Goal: Navigation & Orientation: Find specific page/section

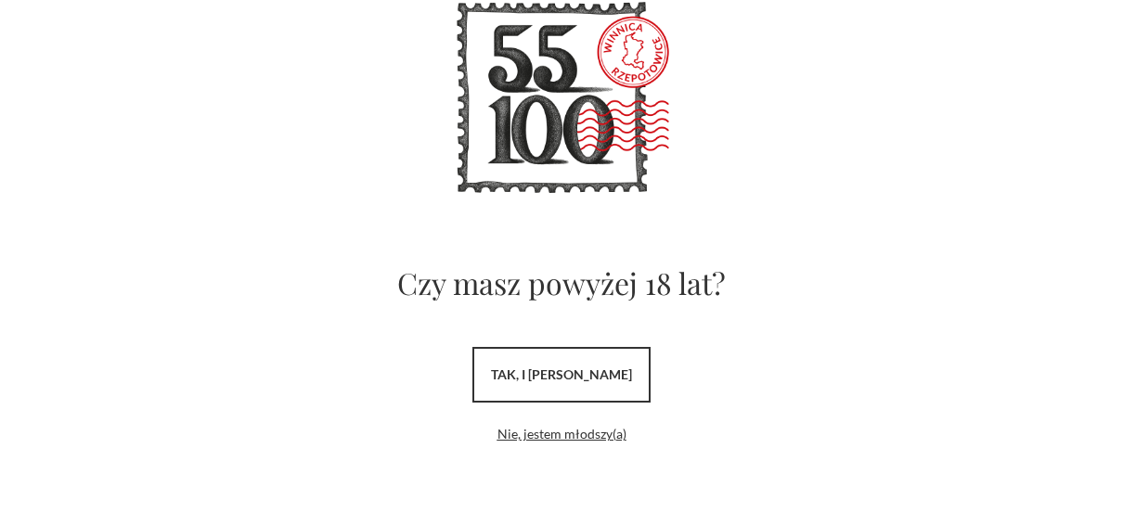
scroll to position [116, 0]
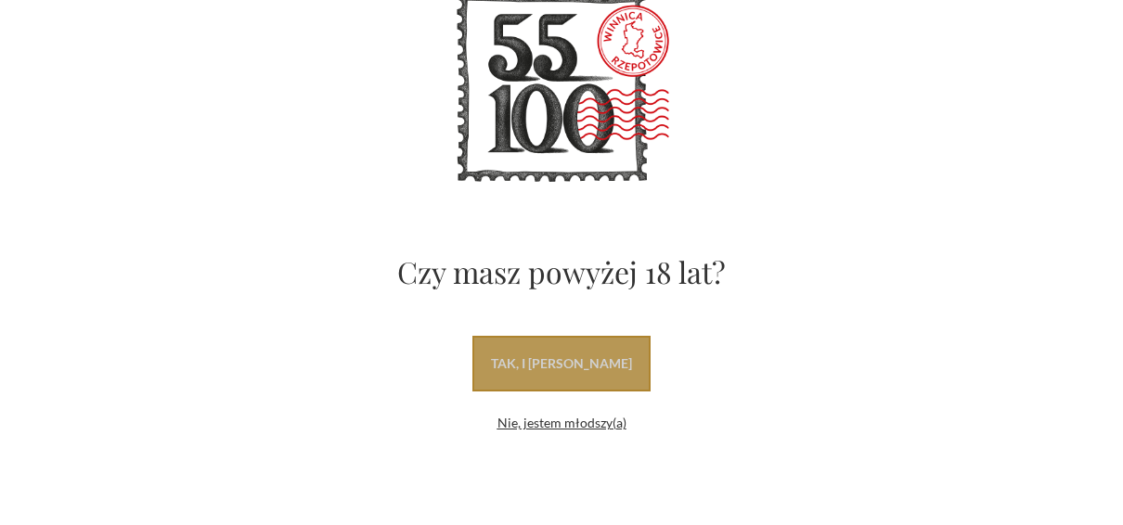
click at [567, 382] on link "tak, i uwielbiam wino" at bounding box center [561, 364] width 178 height 56
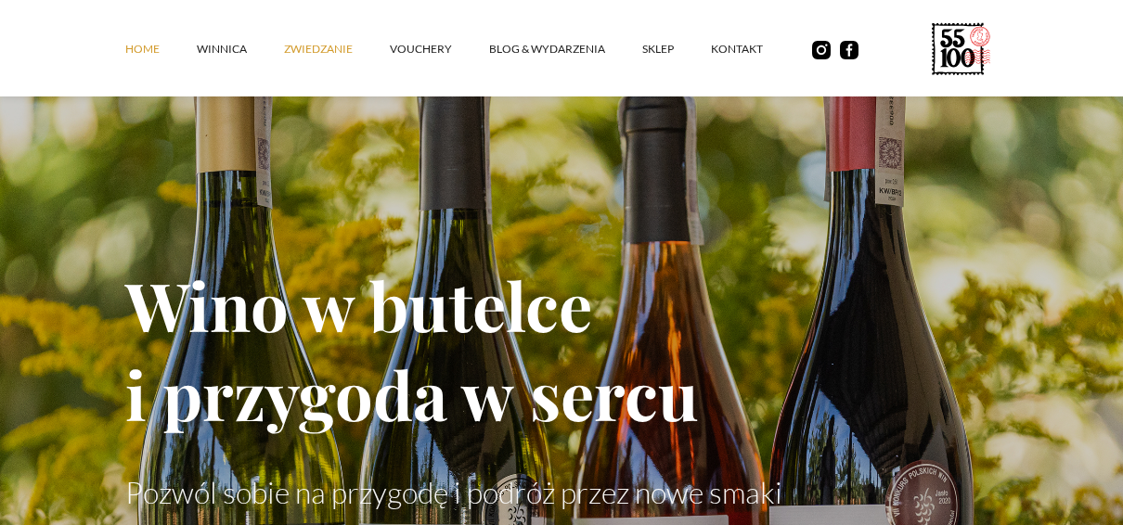
click at [311, 59] on link "ZWIEDZANIE" at bounding box center [337, 49] width 106 height 56
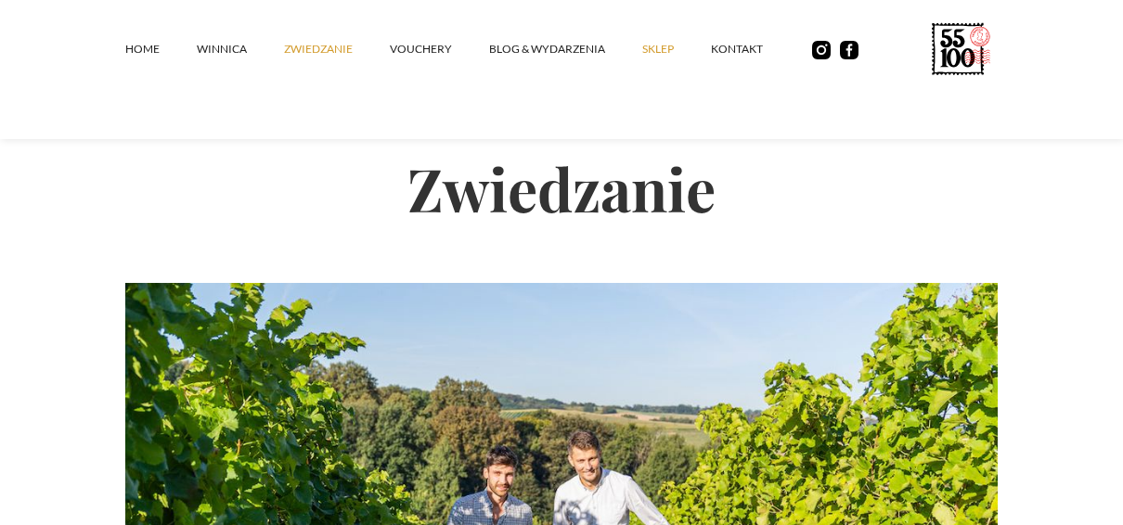
click at [642, 48] on link "SKLEP" at bounding box center [676, 49] width 69 height 56
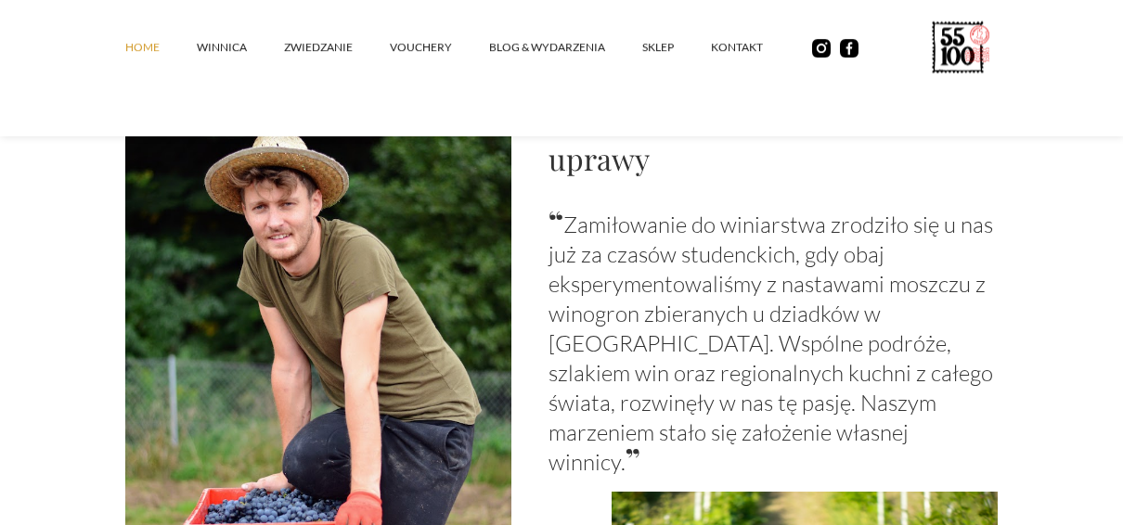
scroll to position [1392, 0]
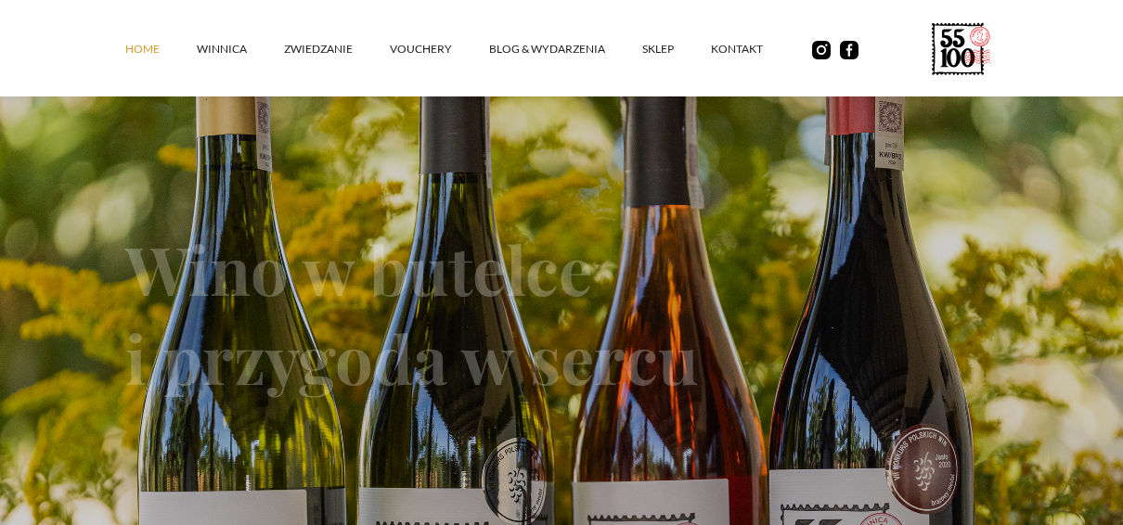
scroll to position [93, 0]
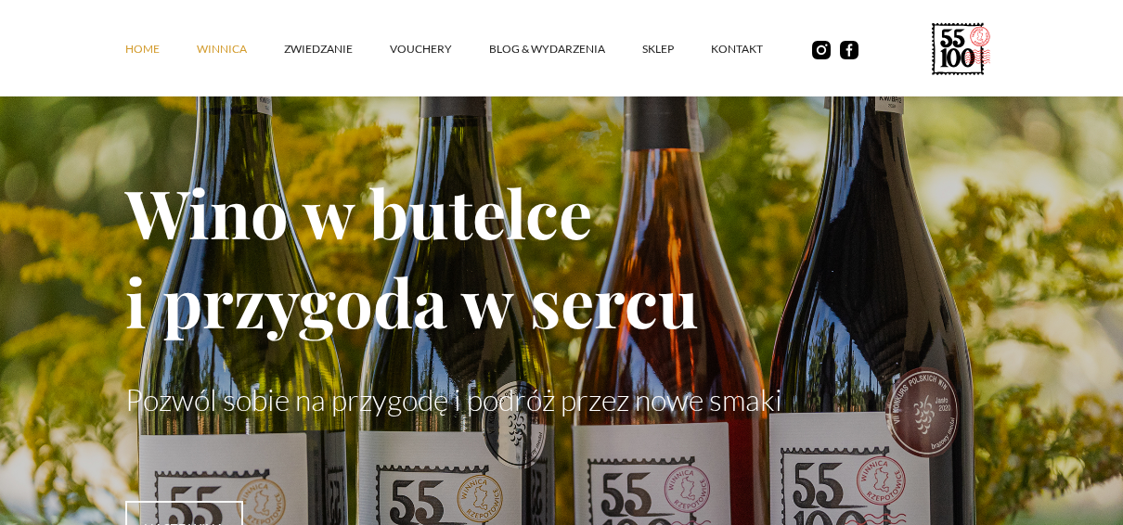
click at [224, 46] on link "winnica" at bounding box center [240, 49] width 87 height 56
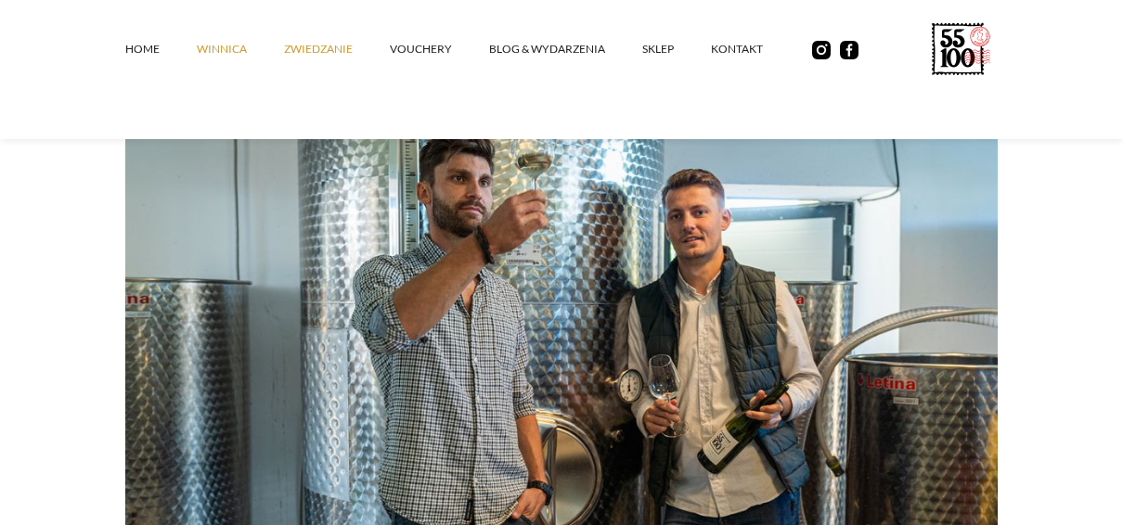
scroll to position [1114, 0]
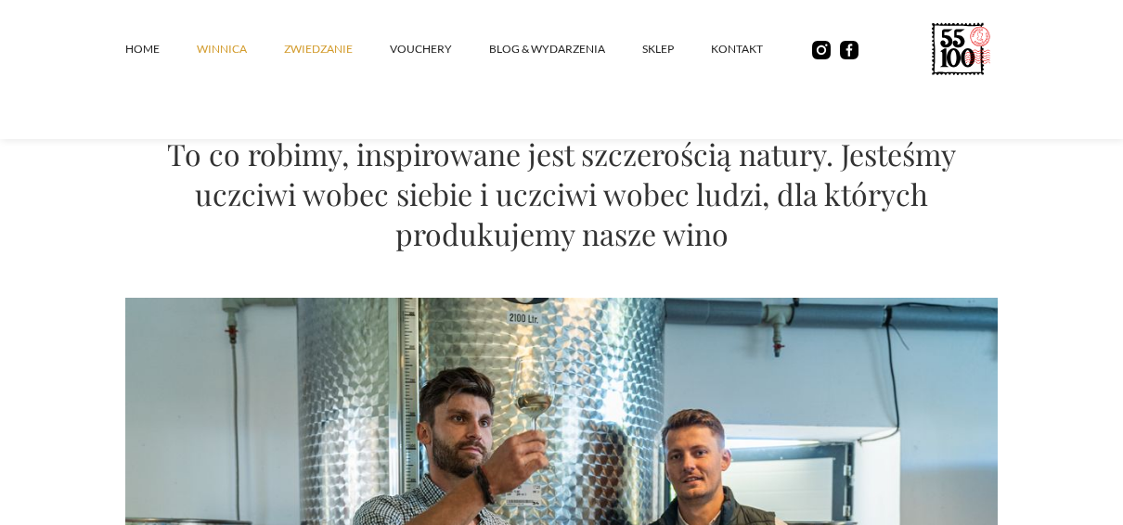
drag, startPoint x: 313, startPoint y: 58, endPoint x: 332, endPoint y: 61, distance: 19.8
click at [313, 58] on link "ZWIEDZANIE" at bounding box center [337, 49] width 106 height 56
